Goal: Task Accomplishment & Management: Manage account settings

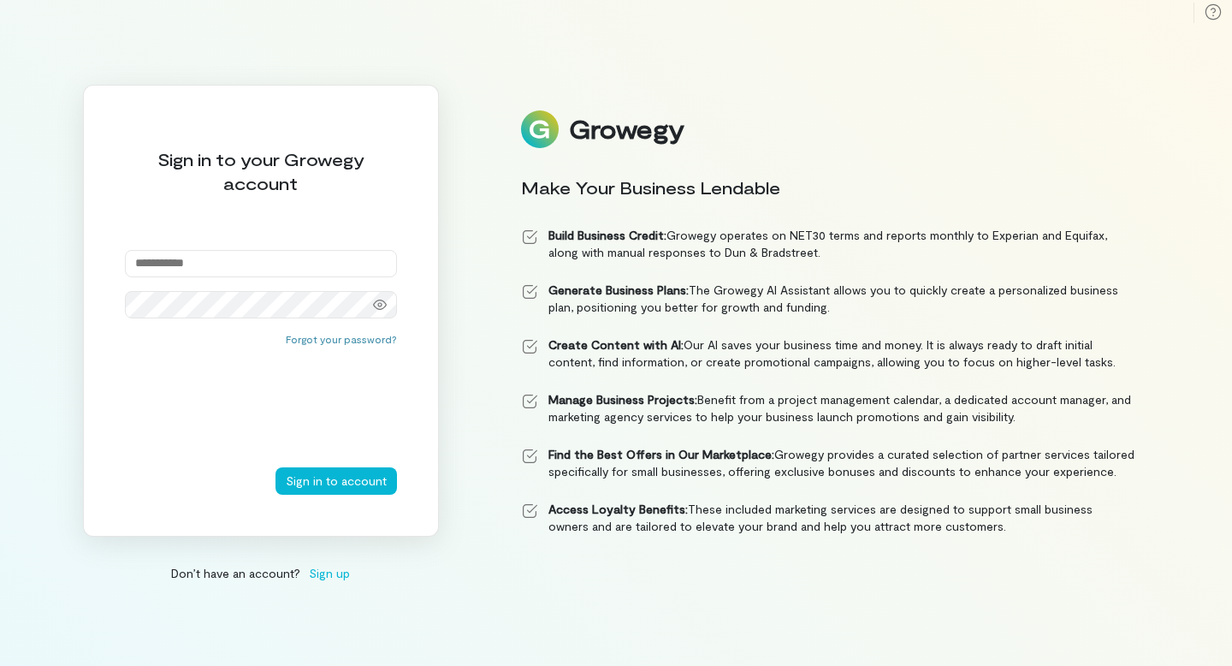
click at [254, 269] on input "email" at bounding box center [261, 263] width 272 height 27
type input "**********"
click at [340, 481] on button "Sign in to account" at bounding box center [335, 480] width 121 height 27
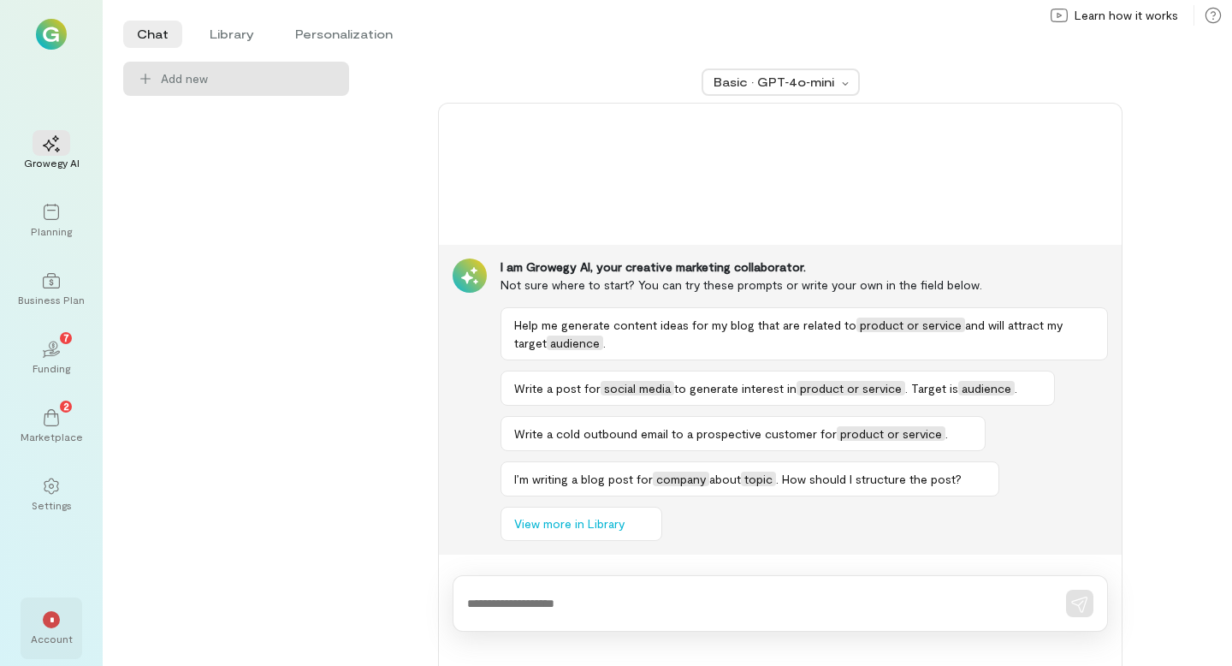
click at [52, 621] on span "*" at bounding box center [52, 619] width 4 height 10
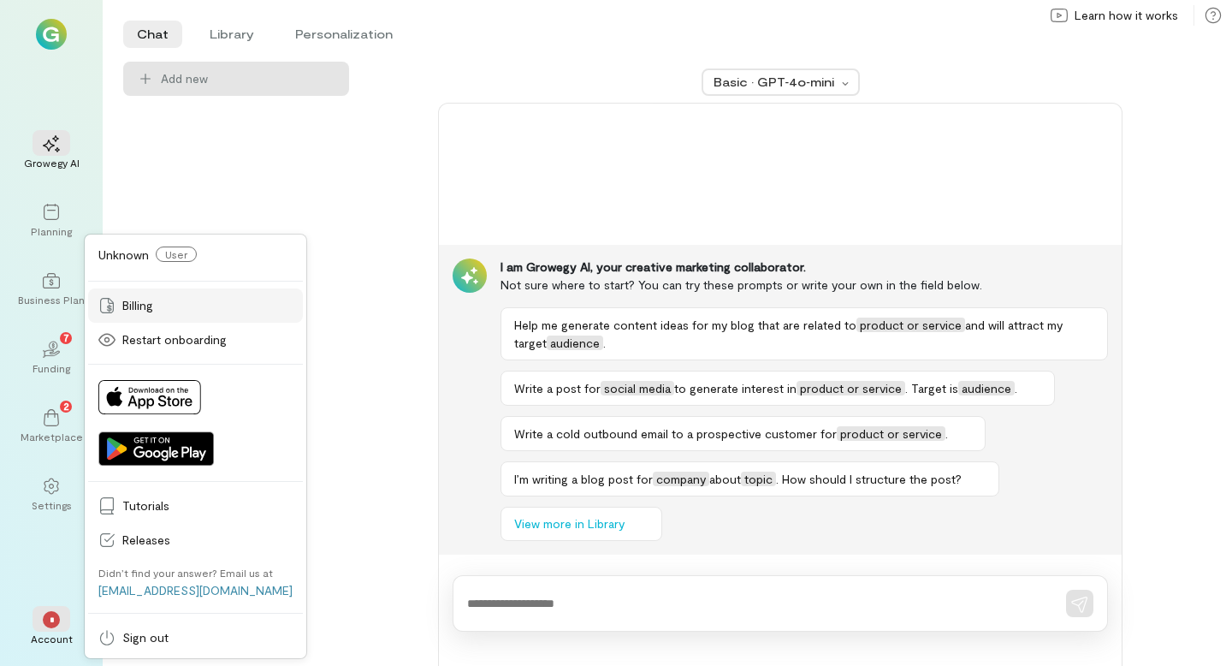
click at [140, 319] on link "Billing" at bounding box center [195, 305] width 215 height 34
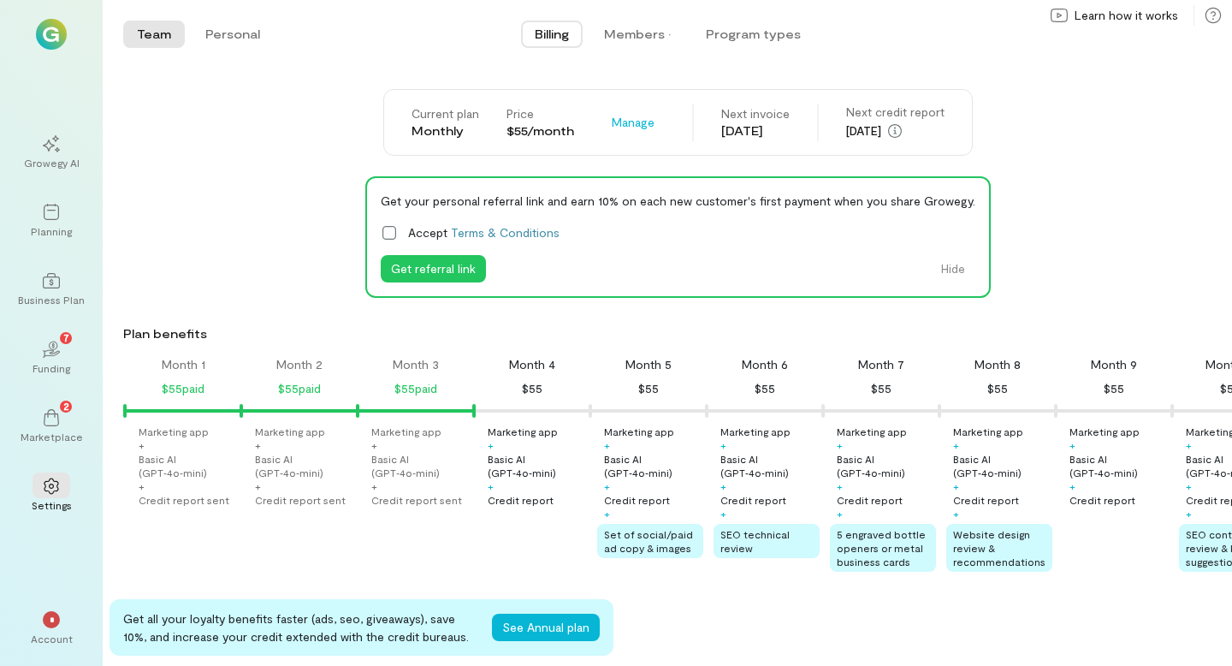
scroll to position [0, 175]
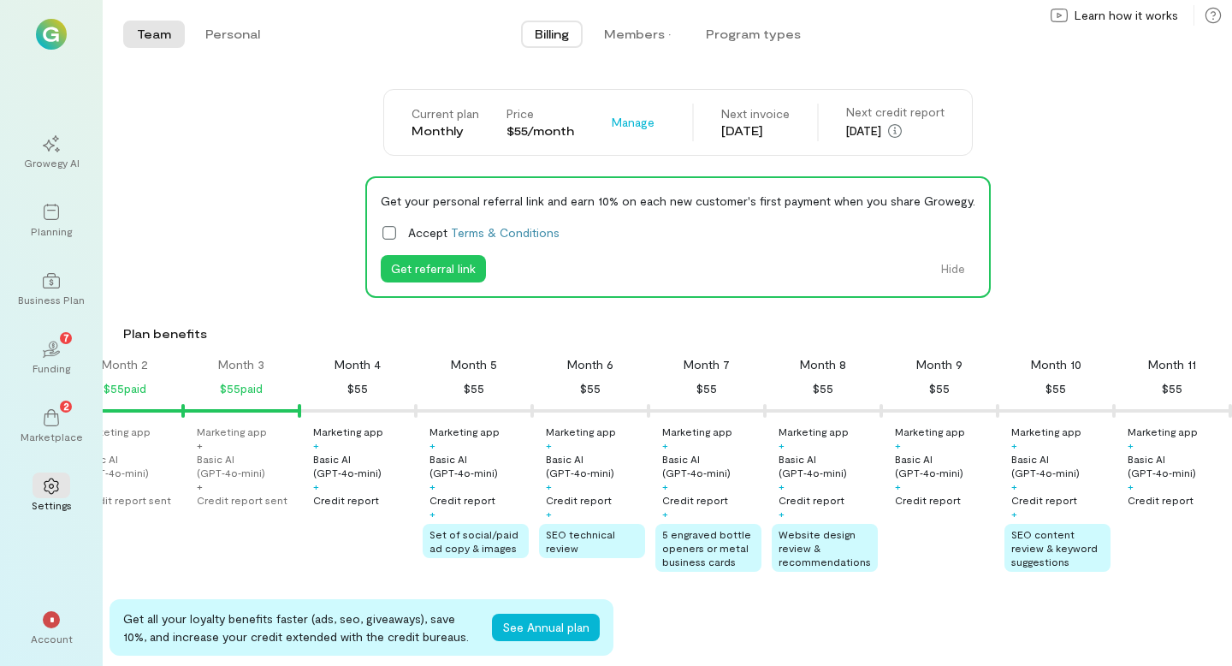
click at [359, 504] on div "Credit report" at bounding box center [346, 500] width 66 height 14
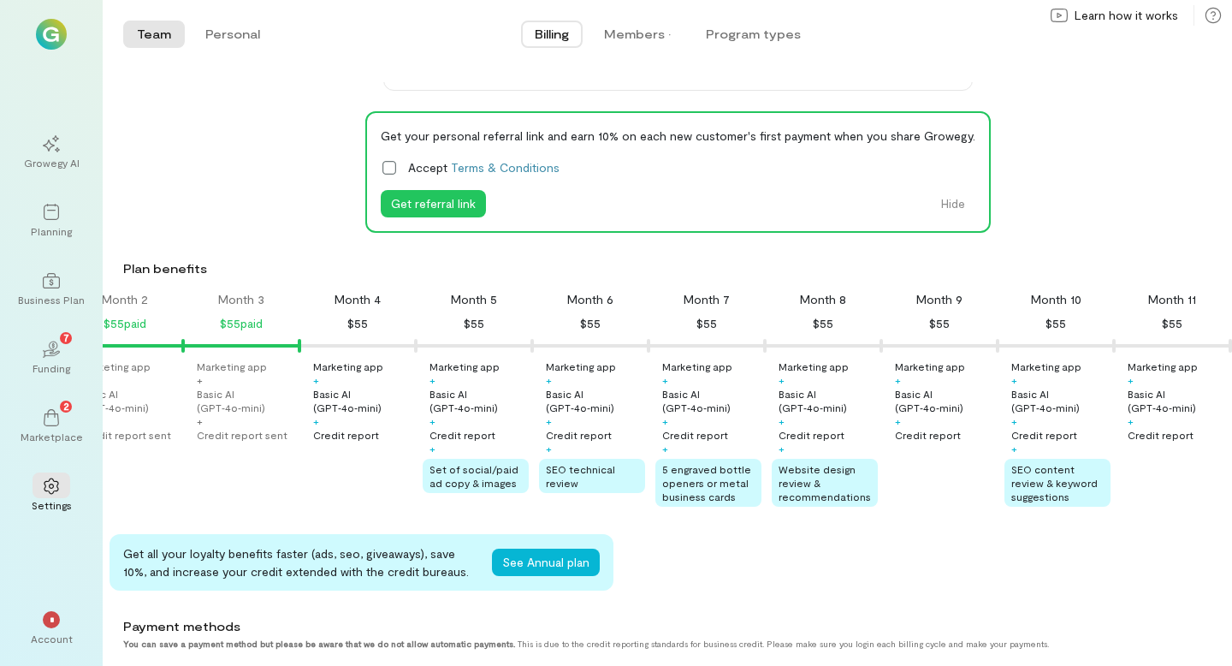
scroll to position [0, 0]
